Goal: Task Accomplishment & Management: Manage account settings

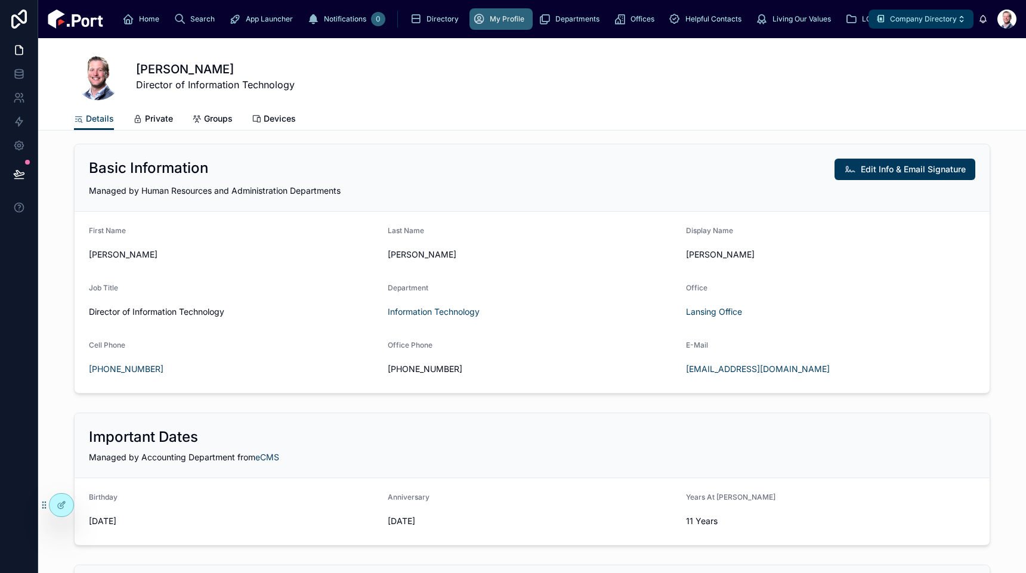
scroll to position [6, 0]
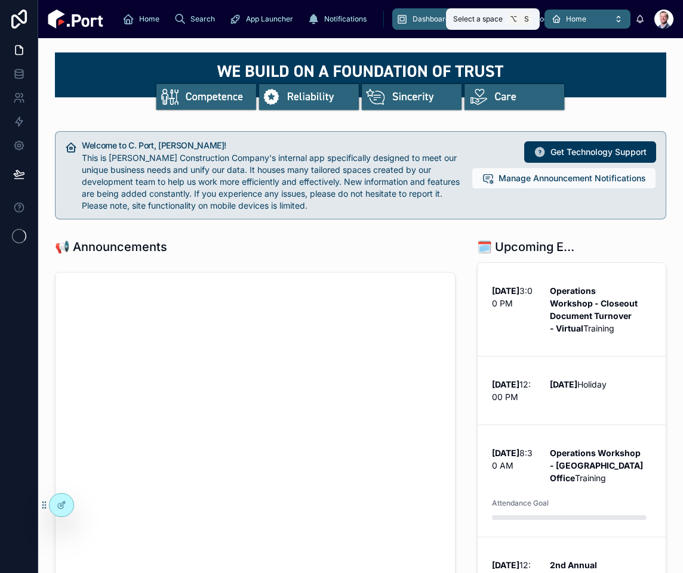
click at [582, 20] on span "Home" at bounding box center [576, 19] width 20 height 10
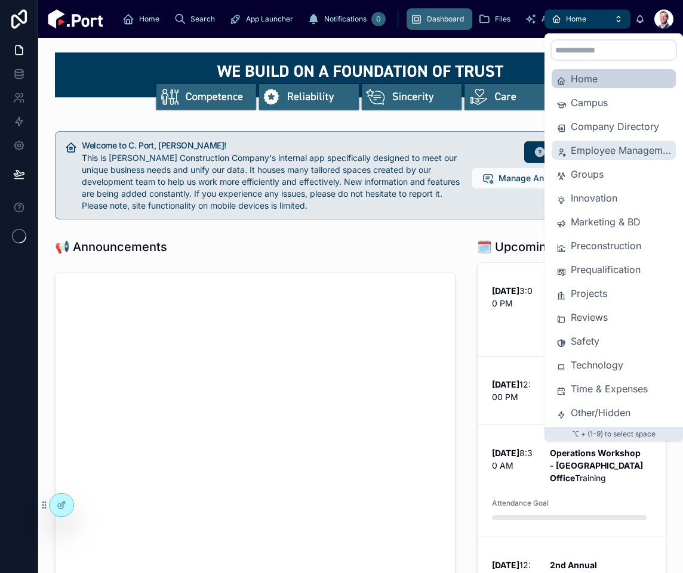
click at [629, 152] on span "Employee Management" at bounding box center [620, 150] width 100 height 14
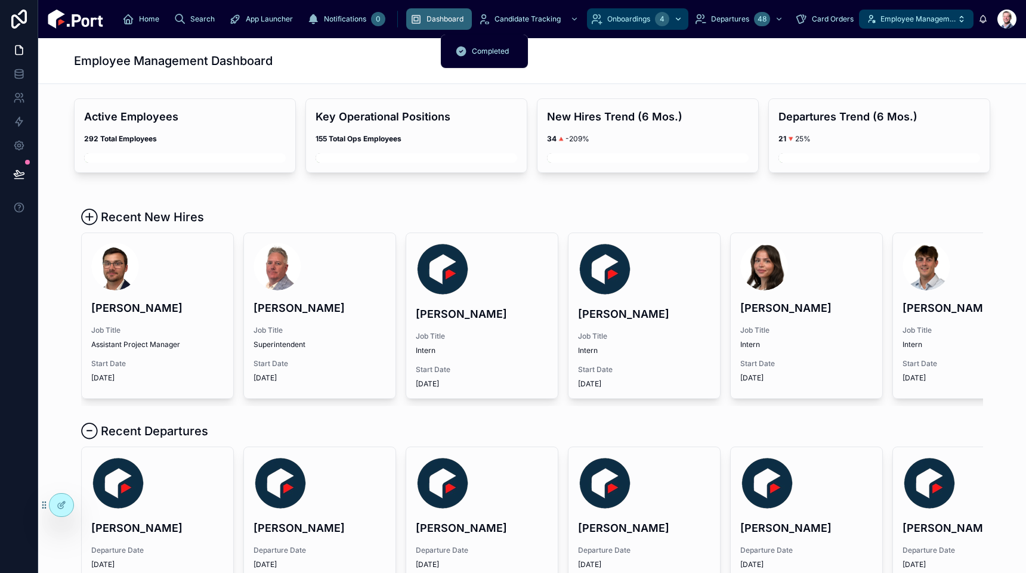
click at [655, 23] on div "4" at bounding box center [670, 19] width 30 height 19
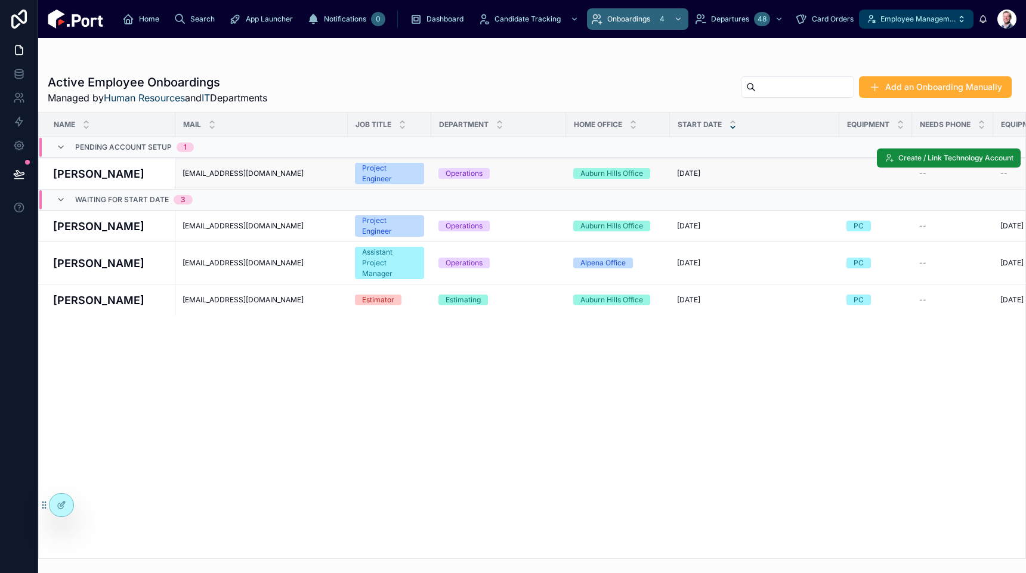
click at [110, 172] on h4 "[PERSON_NAME]" at bounding box center [110, 174] width 115 height 16
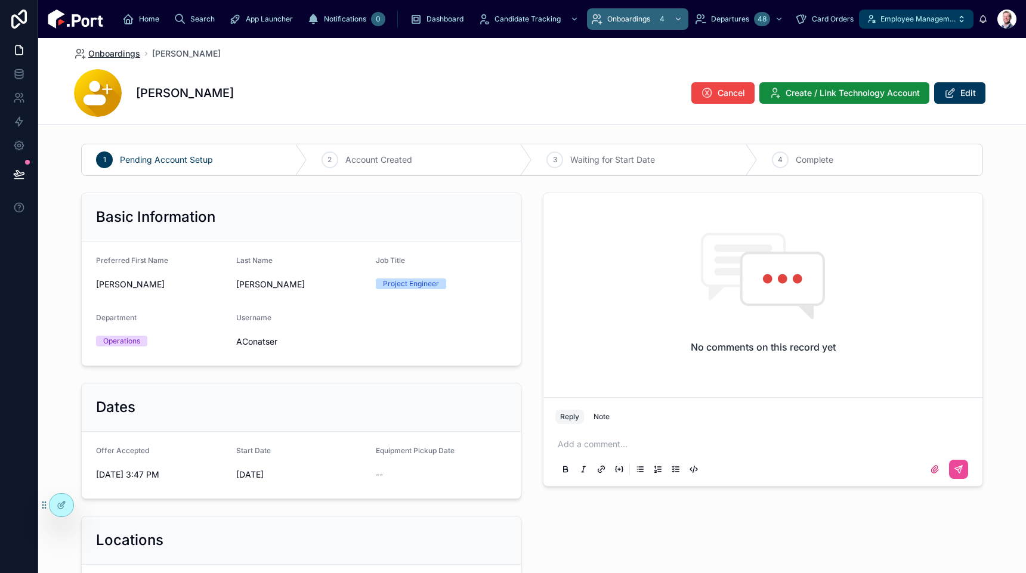
click at [121, 56] on span "Onboardings" at bounding box center [114, 54] width 52 height 12
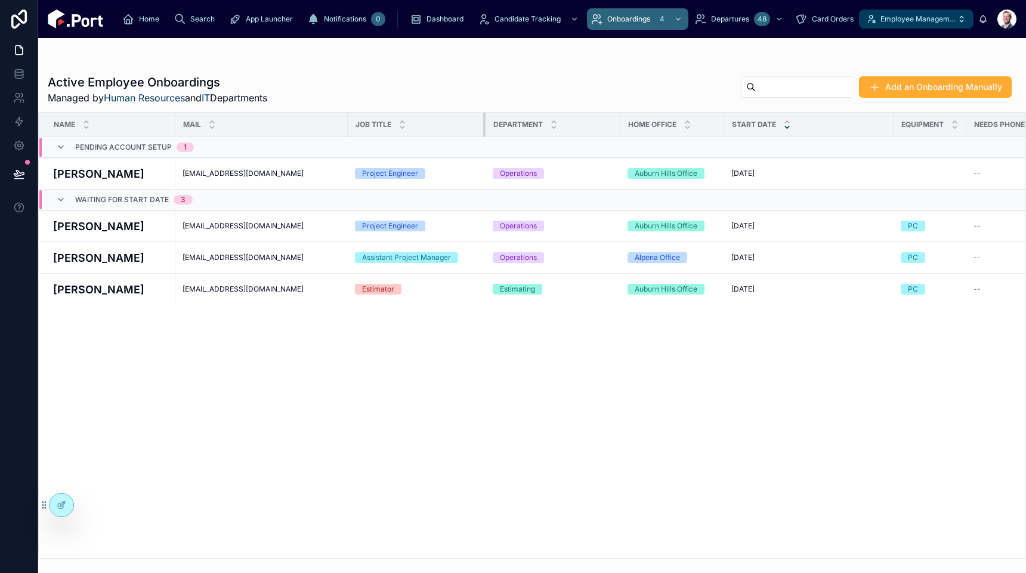
drag, startPoint x: 429, startPoint y: 130, endPoint x: 483, endPoint y: 132, distance: 54.3
click at [483, 132] on div at bounding box center [485, 125] width 5 height 24
click at [371, 27] on div "0" at bounding box center [378, 19] width 14 height 19
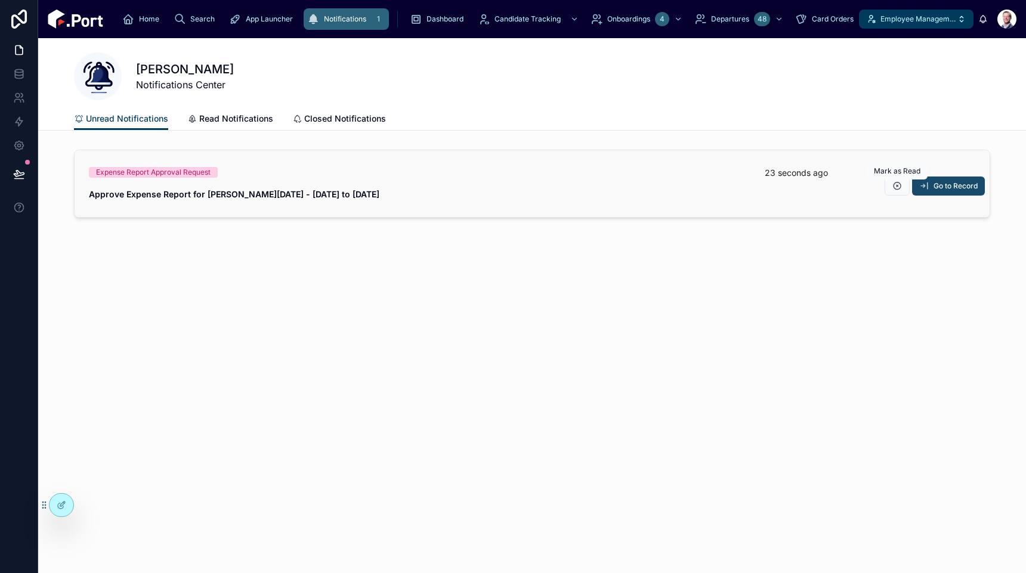
click at [682, 189] on span "Go to Record" at bounding box center [956, 186] width 44 height 10
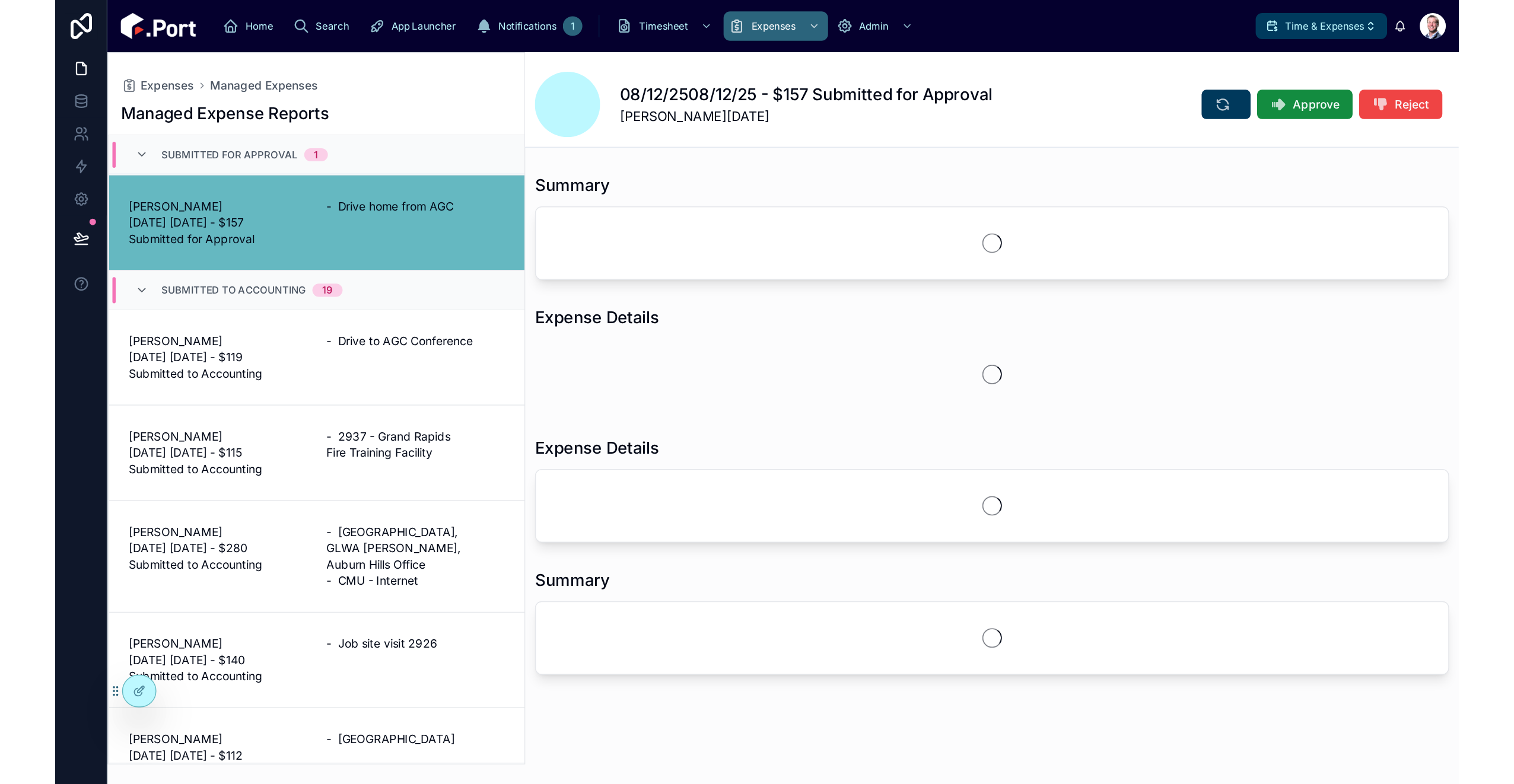
scroll to position [29, 0]
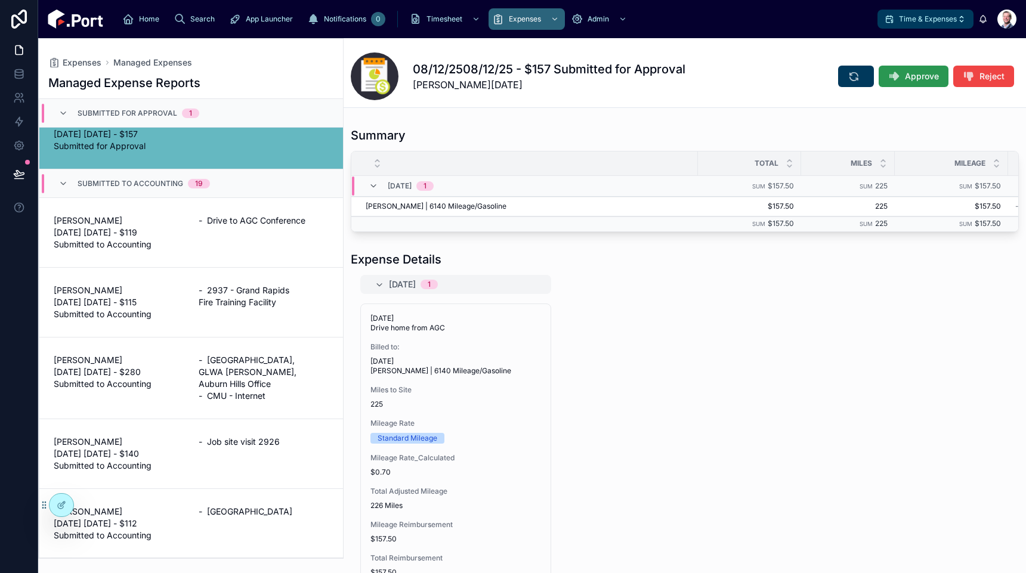
click at [682, 78] on span "Approve" at bounding box center [922, 76] width 34 height 12
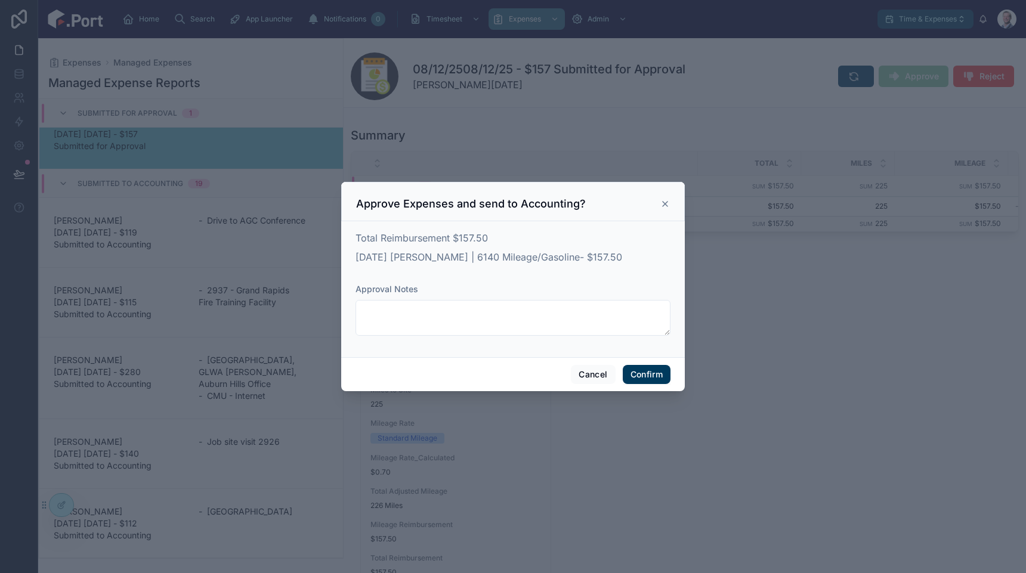
click at [656, 379] on button "Confirm" at bounding box center [647, 374] width 48 height 19
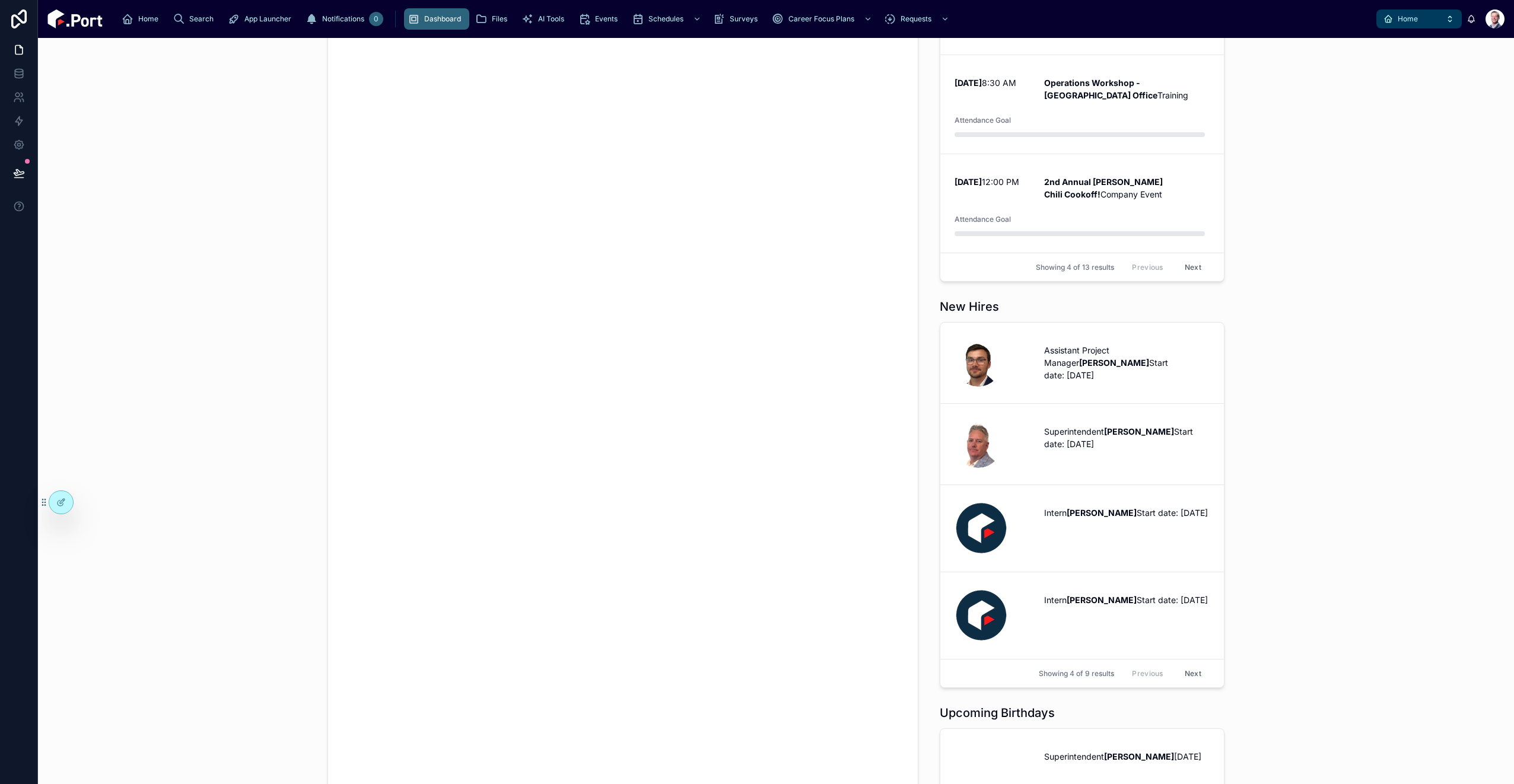
scroll to position [462, 0]
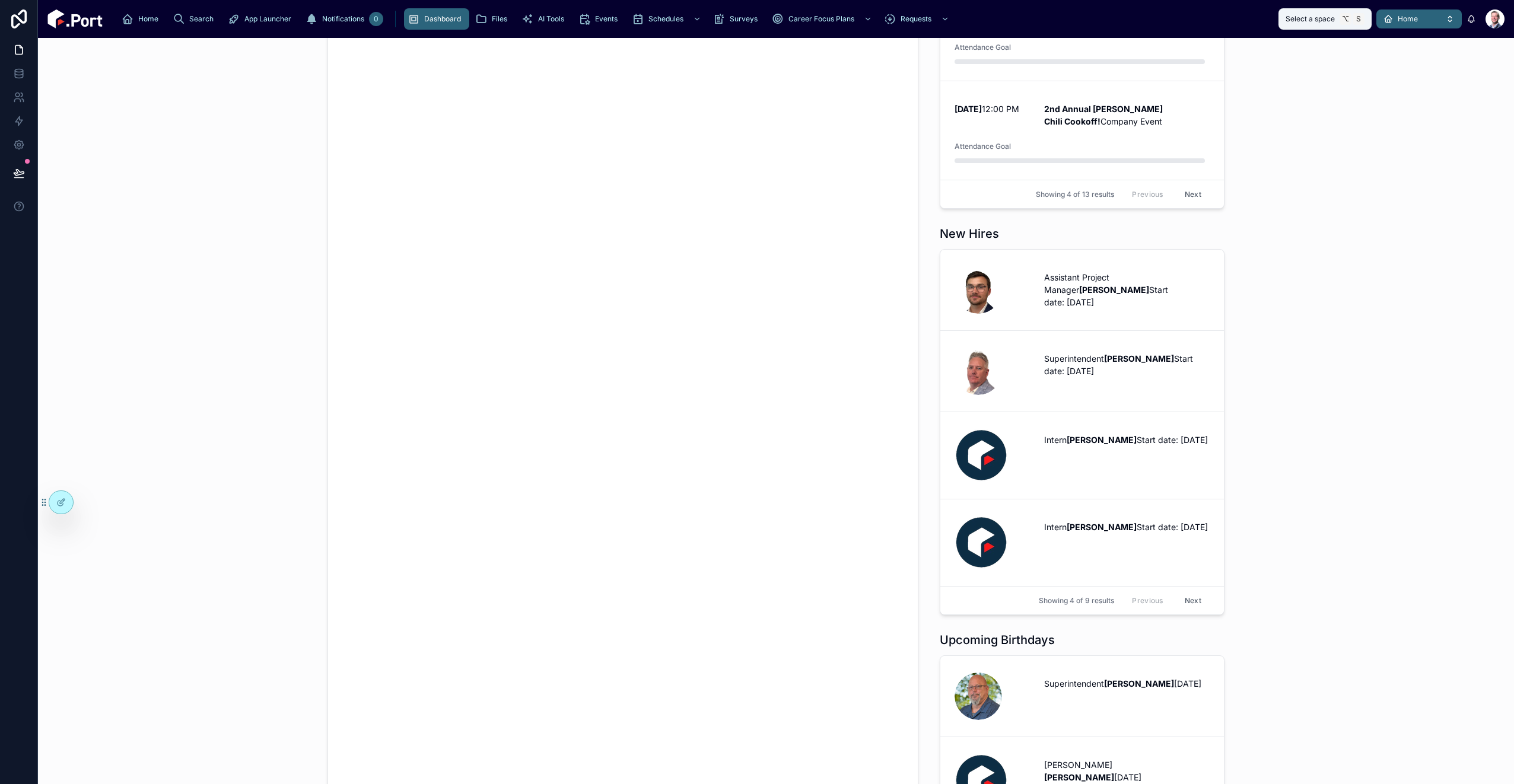
click at [1401, 16] on span "Home" at bounding box center [1408, 19] width 20 height 10
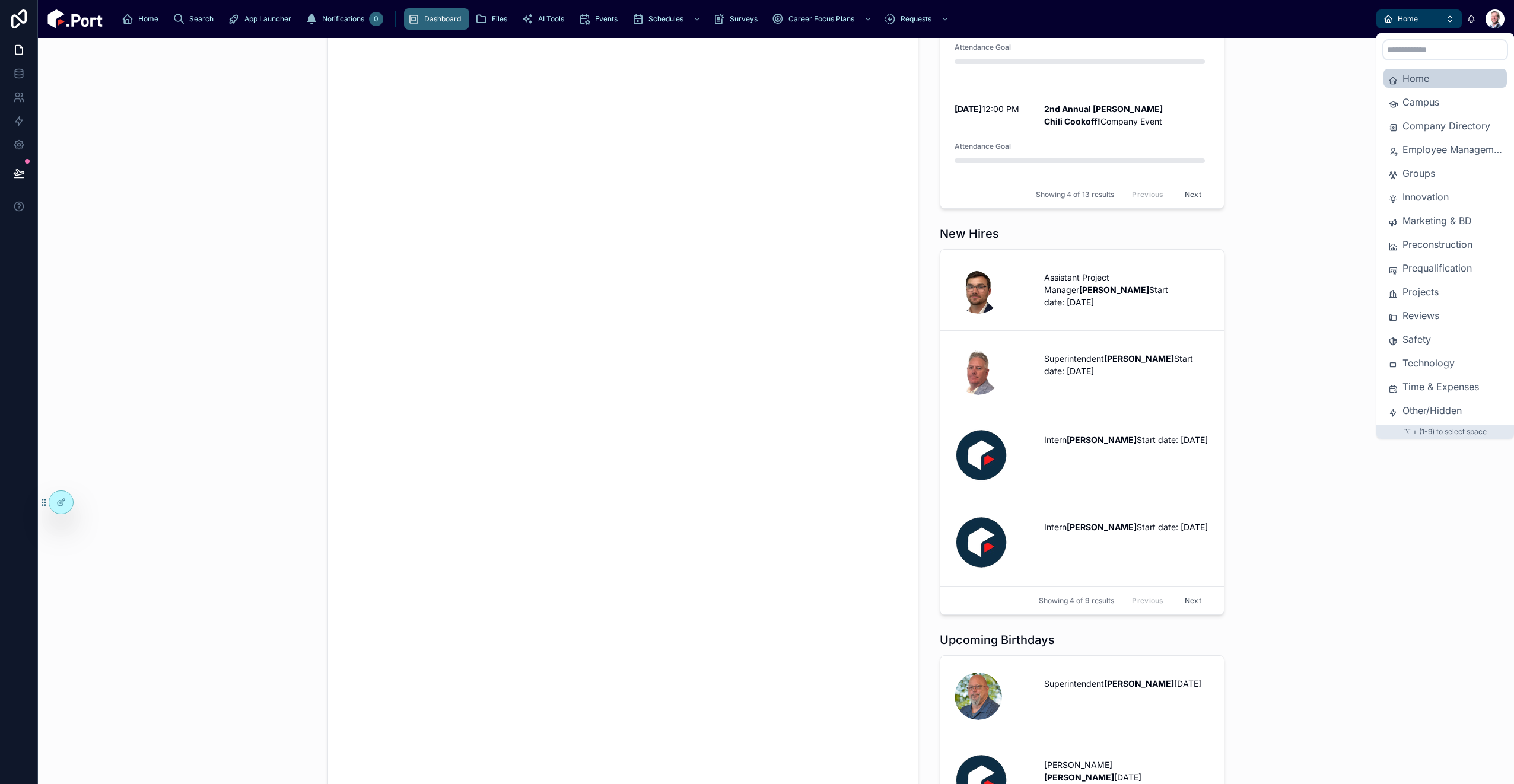
click at [1442, 386] on span "Time & Expenses" at bounding box center [1452, 387] width 99 height 14
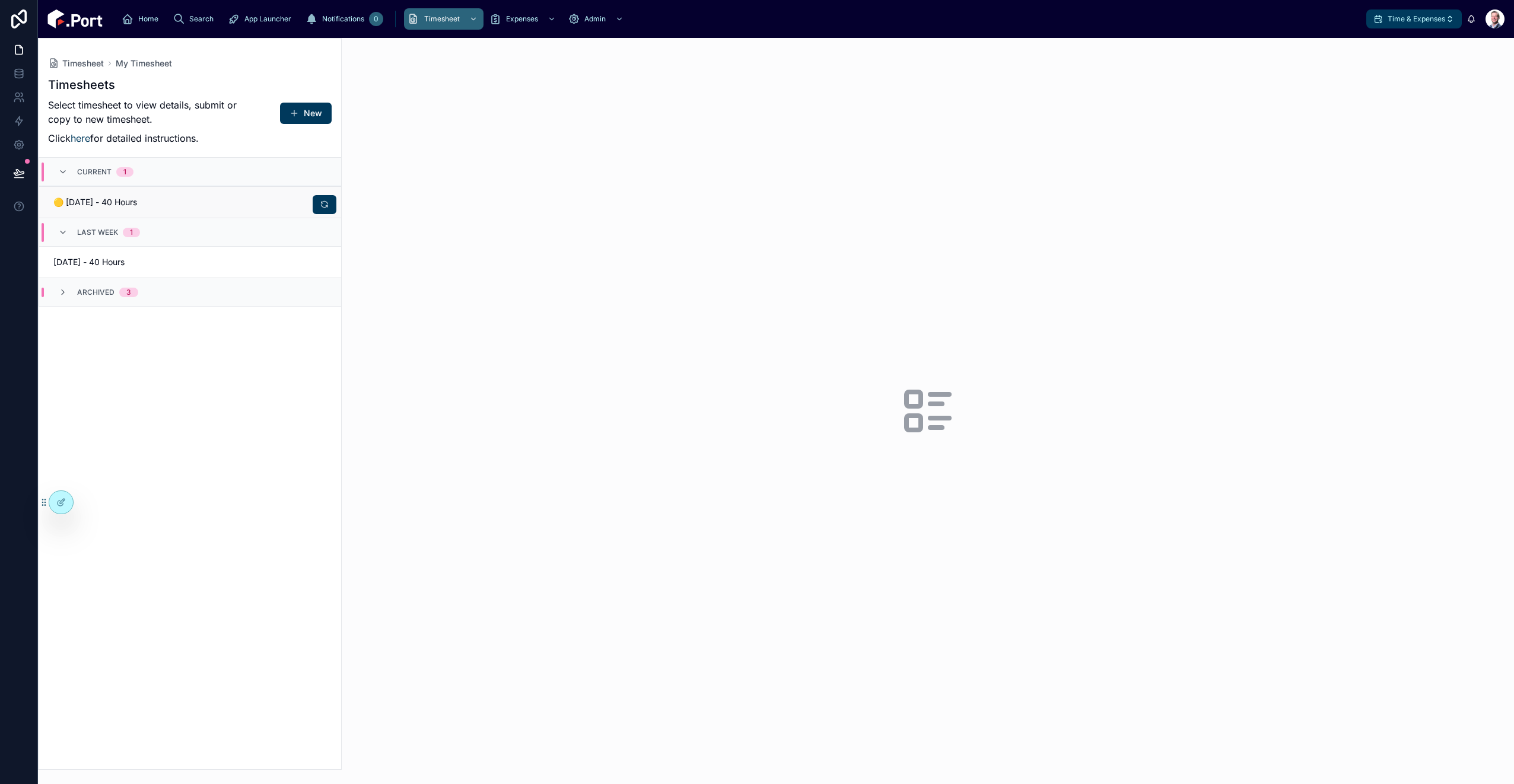
click at [228, 195] on link "🟡 08/12/25 - 40 Hours" at bounding box center [190, 202] width 302 height 32
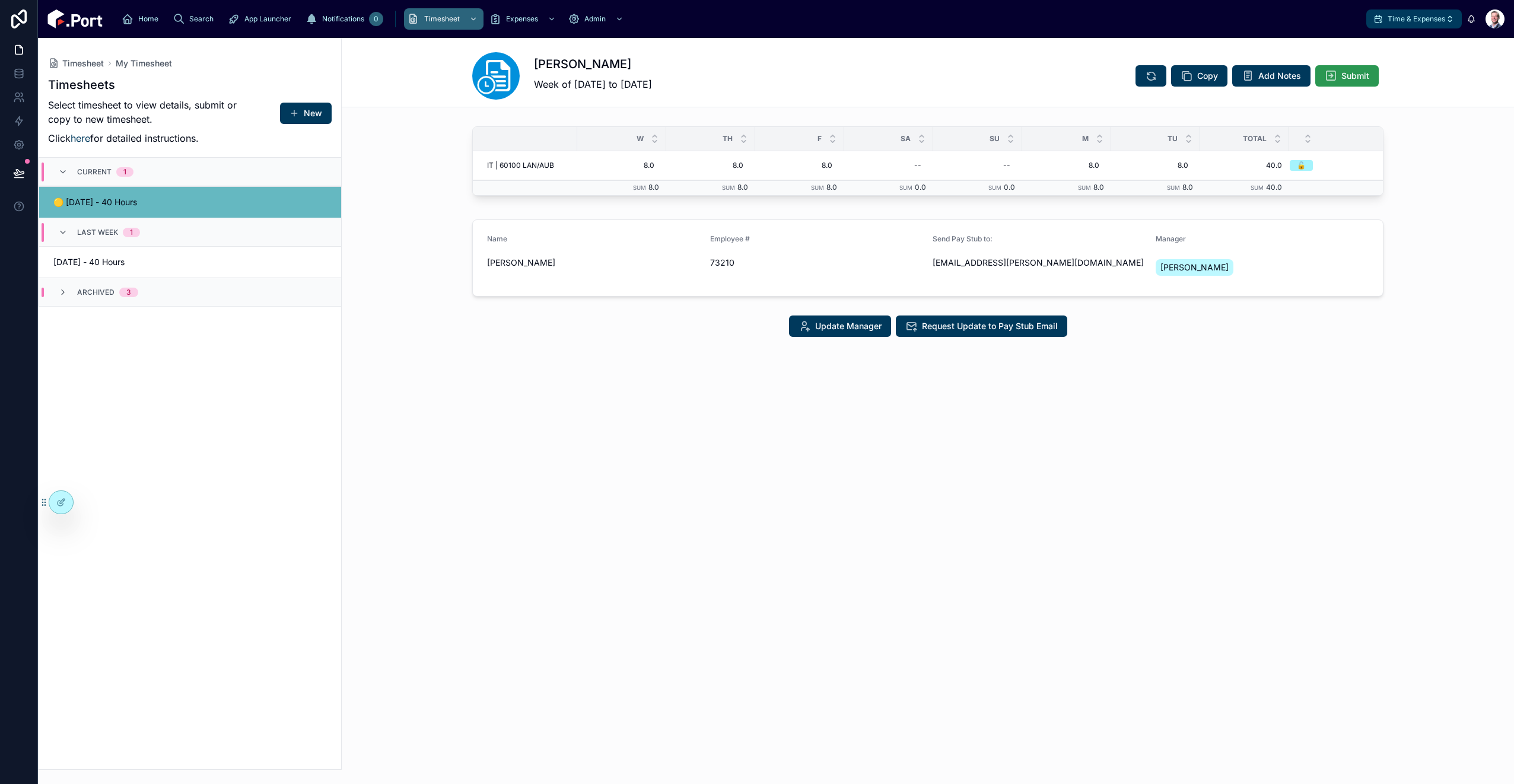
click at [1336, 75] on icon at bounding box center [1330, 76] width 12 height 12
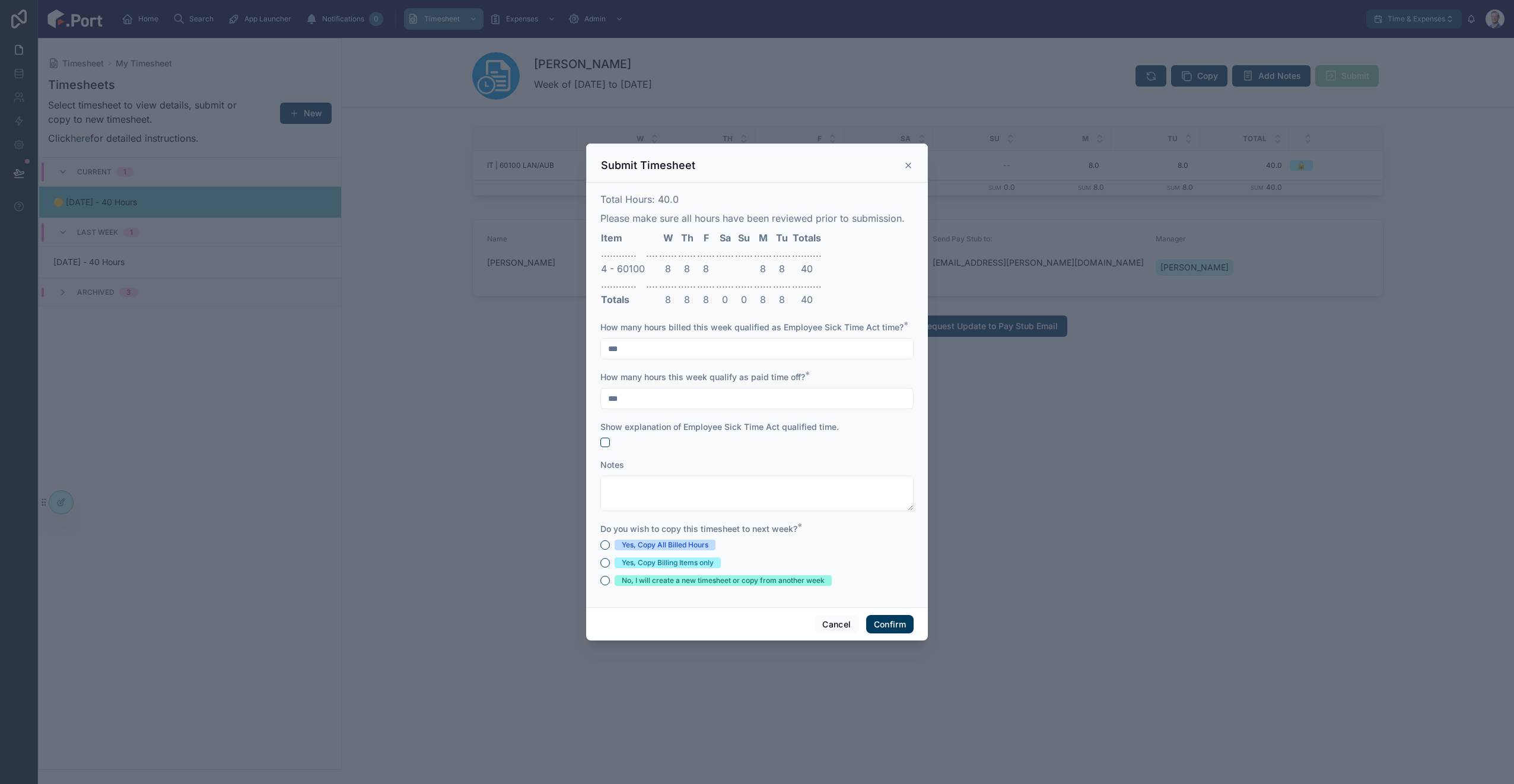
click at [658, 540] on div "Yes, Copy All Billed Hours" at bounding box center [664, 545] width 86 height 11
click at [609, 541] on button "Yes, Copy All Billed Hours" at bounding box center [605, 546] width 10 height 10
click at [890, 628] on button "Confirm" at bounding box center [890, 624] width 48 height 19
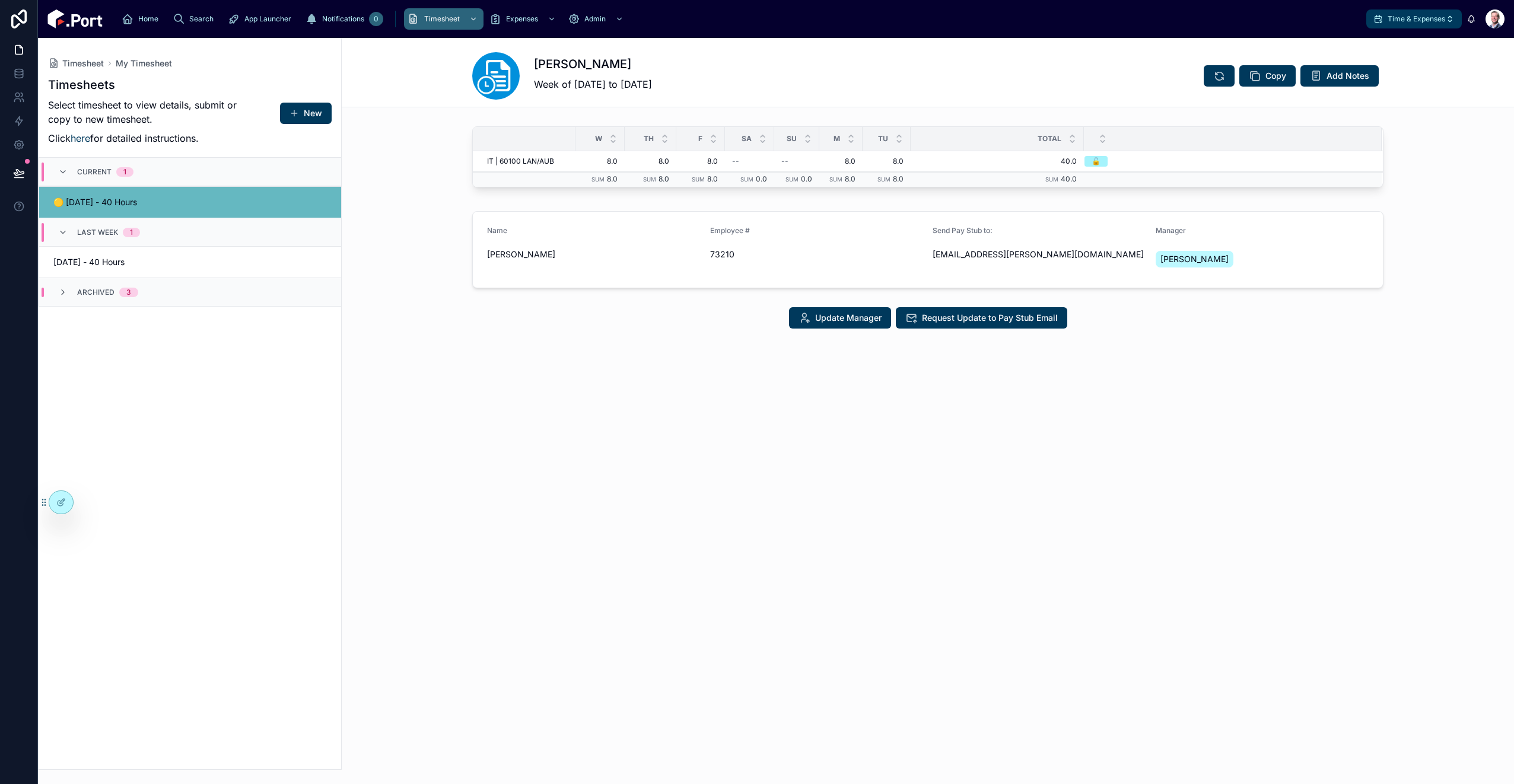
click at [457, 380] on div "Matt Duda Week of 08/06/25 to 08/12/25 Copy Add Notes W Th F Sa Su M Tu Total I…" at bounding box center [927, 224] width 1172 height 372
